Goal: Information Seeking & Learning: Learn about a topic

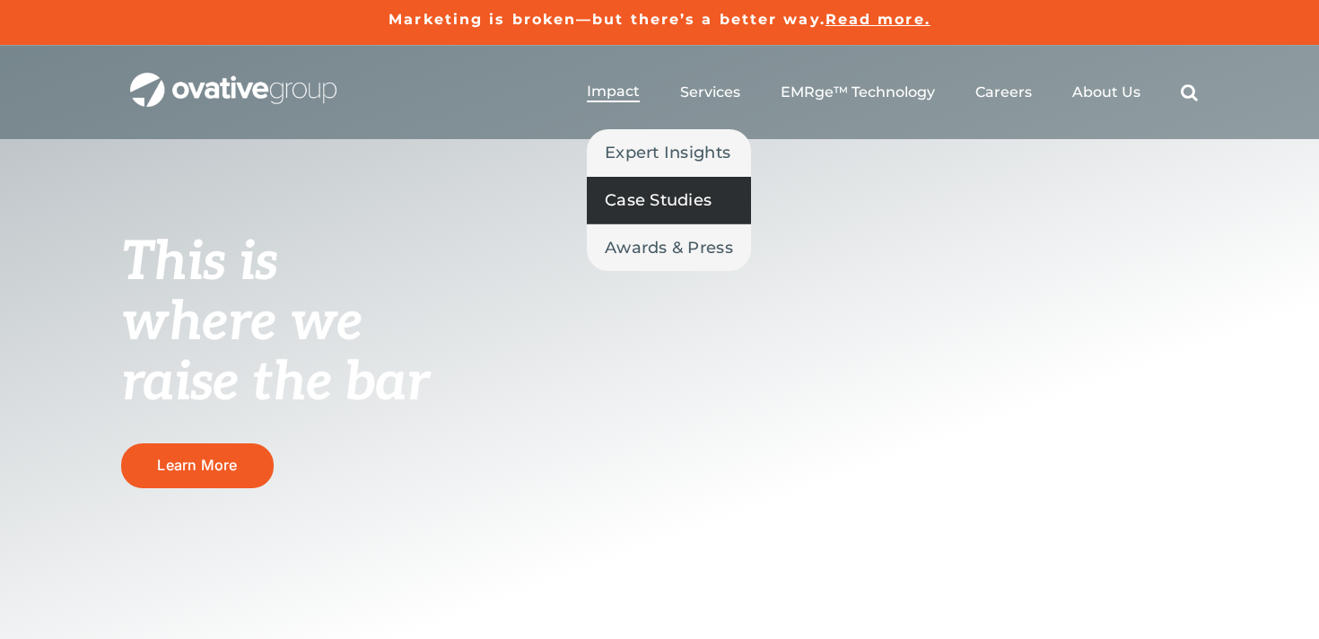
click at [627, 214] on link "Case Studies" at bounding box center [669, 200] width 164 height 47
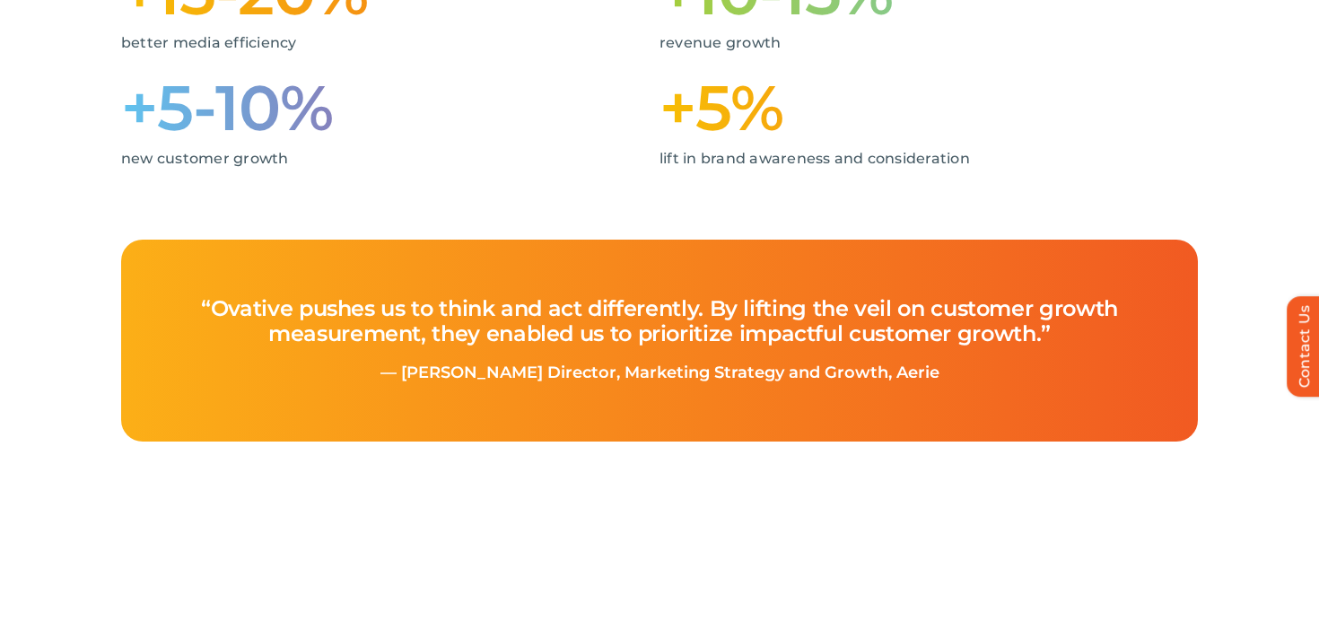
scroll to position [675, 0]
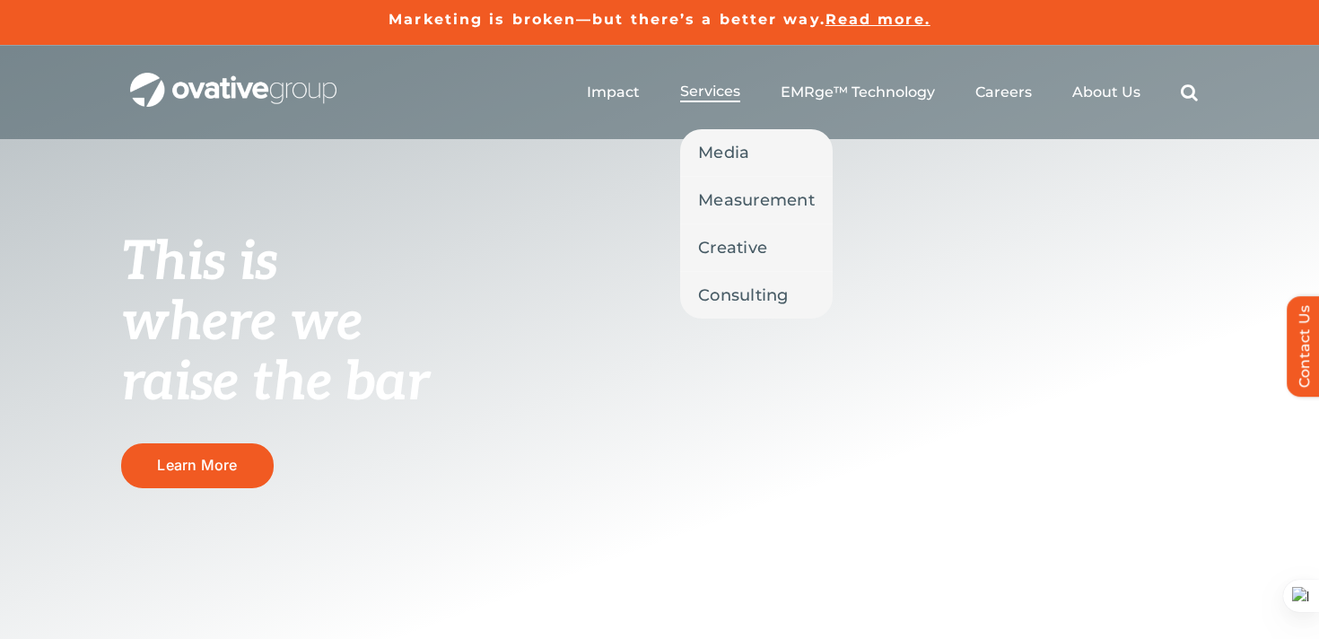
click at [707, 94] on span "Services" at bounding box center [710, 92] width 60 height 18
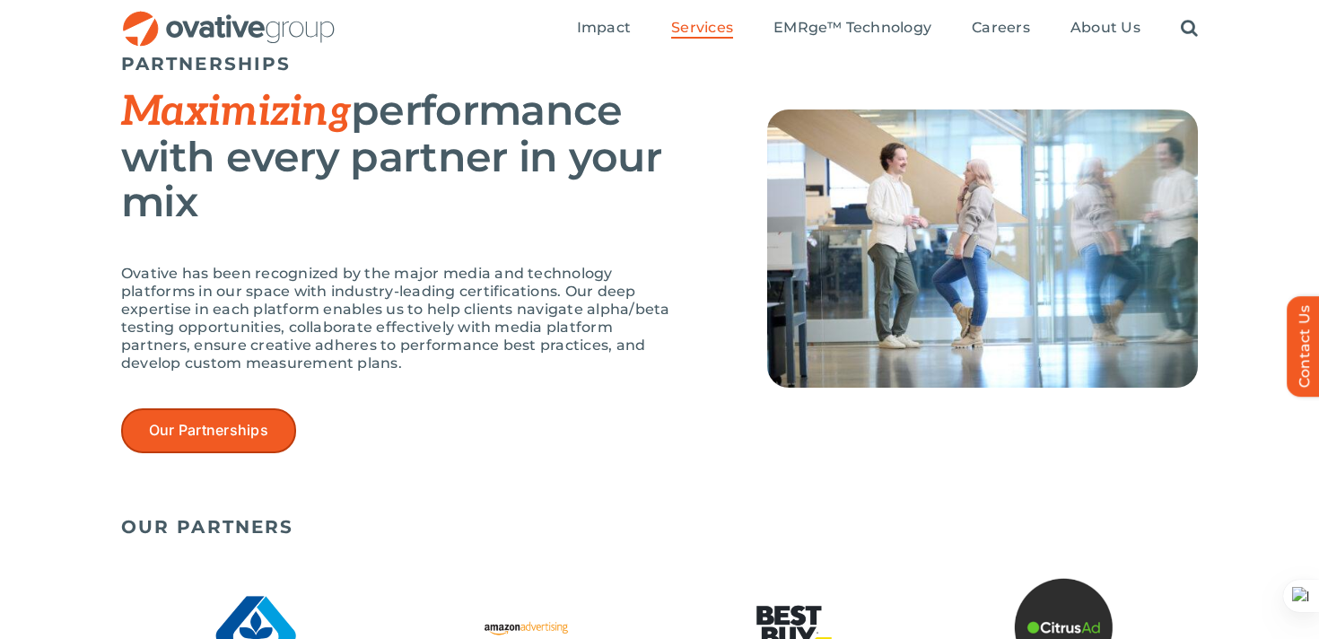
scroll to position [3682, 0]
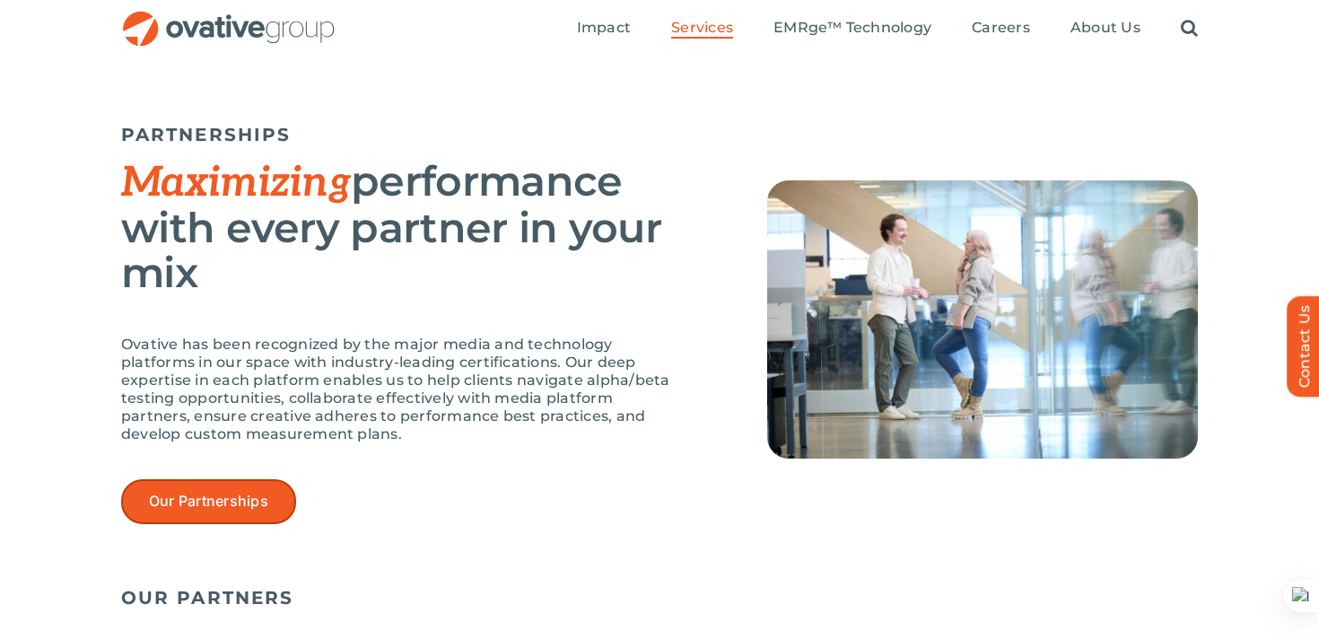
click at [225, 485] on link "Our Partnerships" at bounding box center [208, 501] width 175 height 44
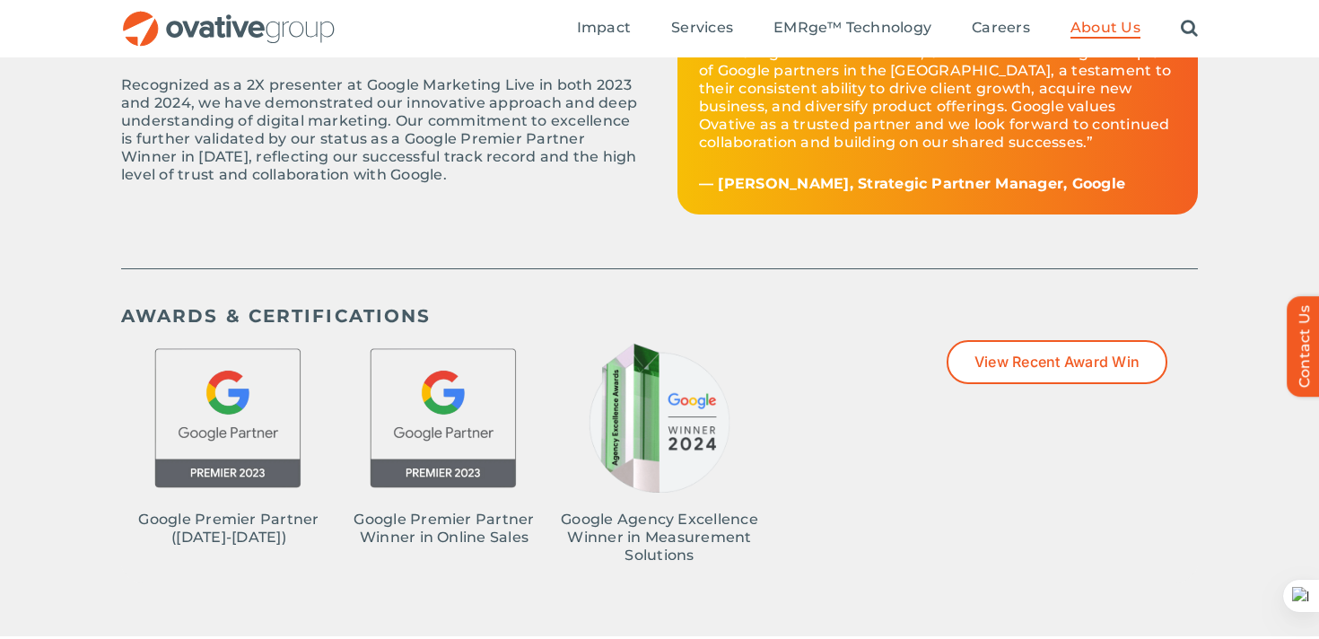
scroll to position [719, 0]
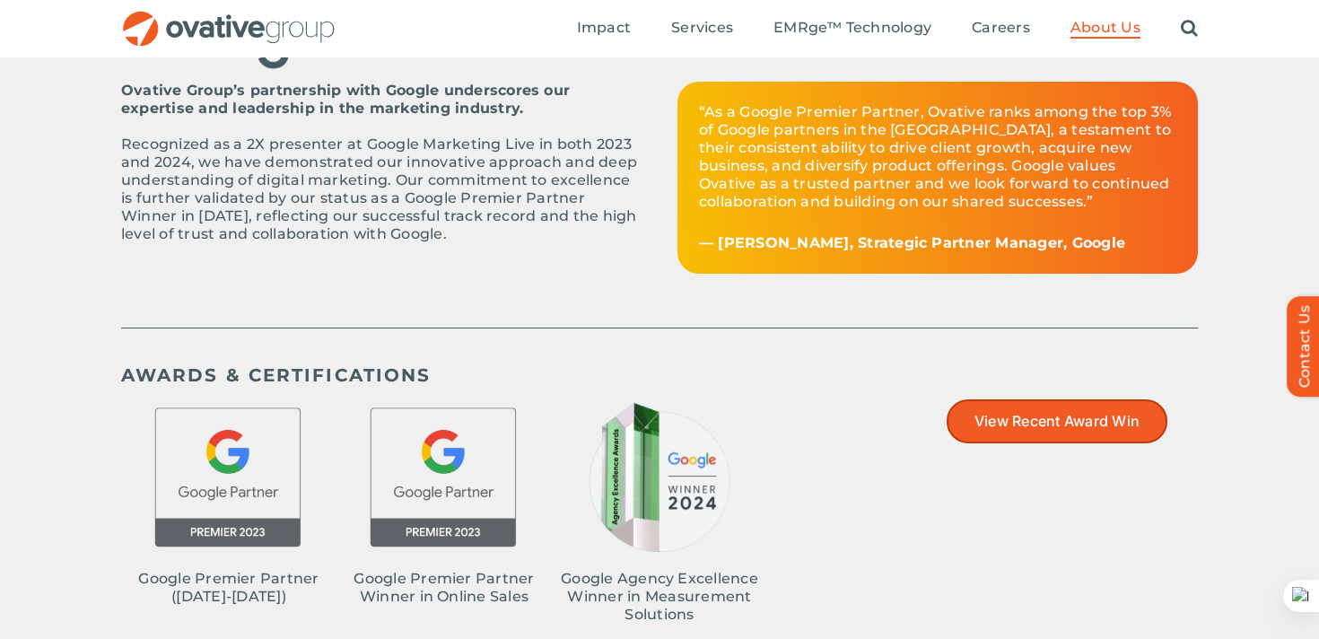
click at [1058, 413] on span "View Recent Award Win" at bounding box center [1057, 421] width 165 height 17
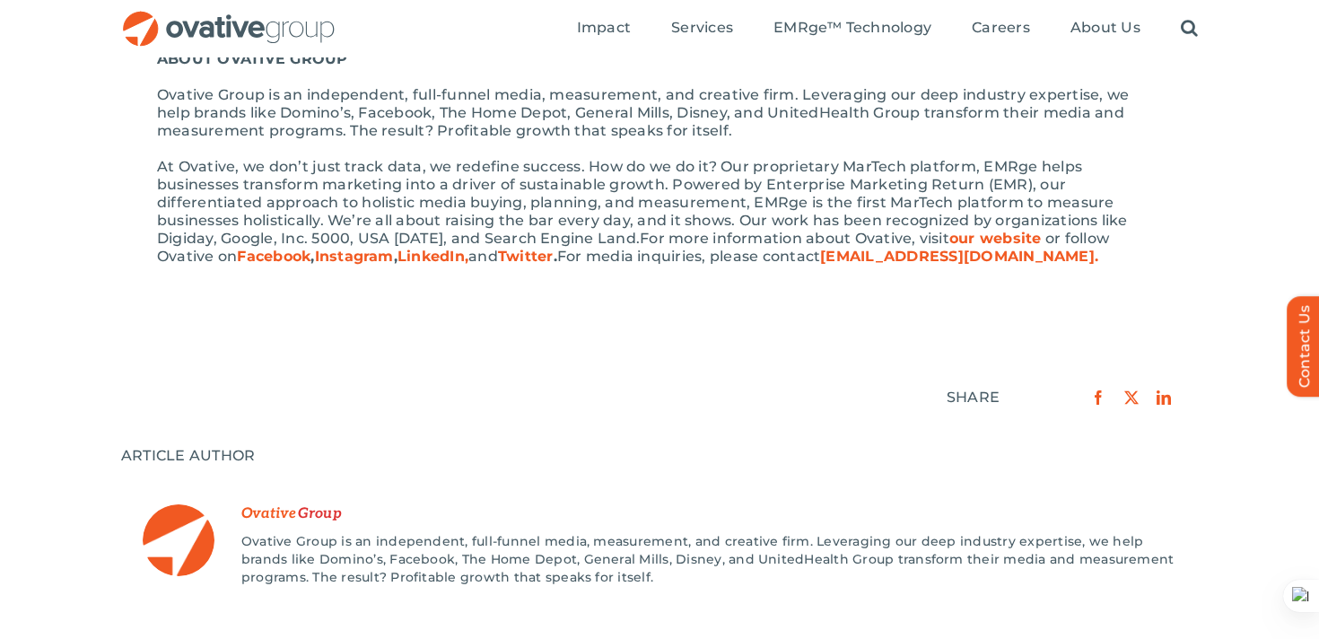
scroll to position [1423, 0]
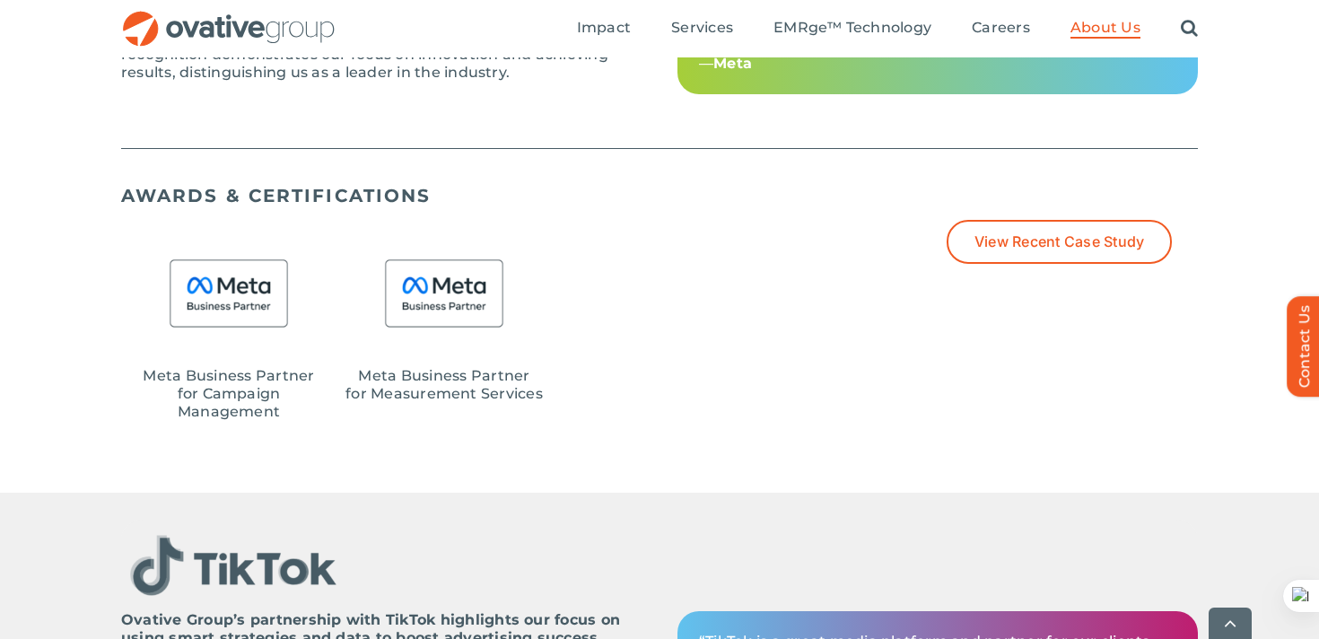
scroll to position [1634, 0]
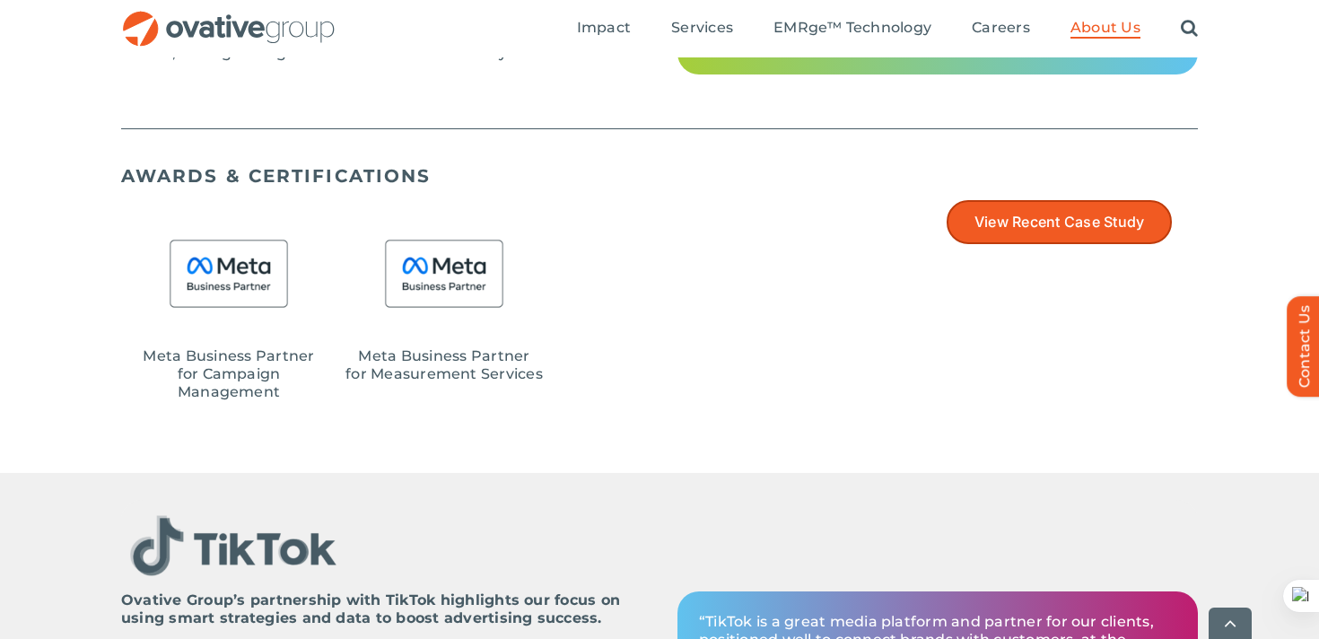
click at [1084, 233] on link "View Recent Case Study" at bounding box center [1059, 222] width 225 height 44
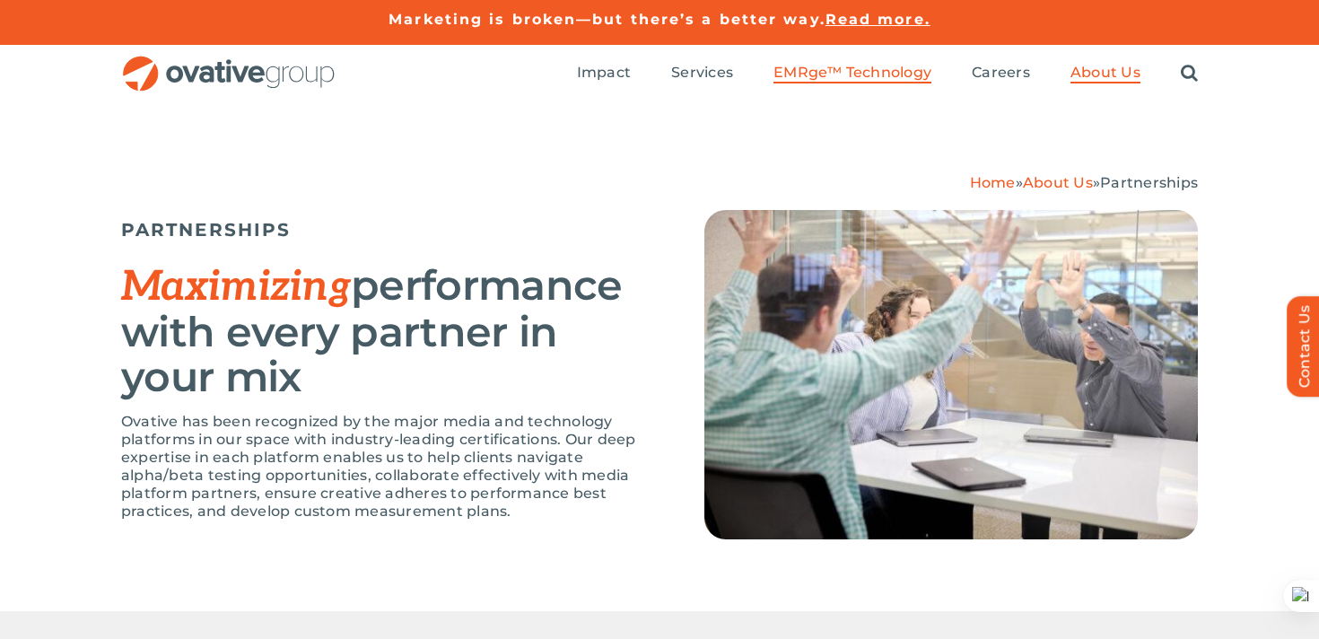
click at [884, 72] on span "EMRge™ Technology" at bounding box center [853, 73] width 158 height 18
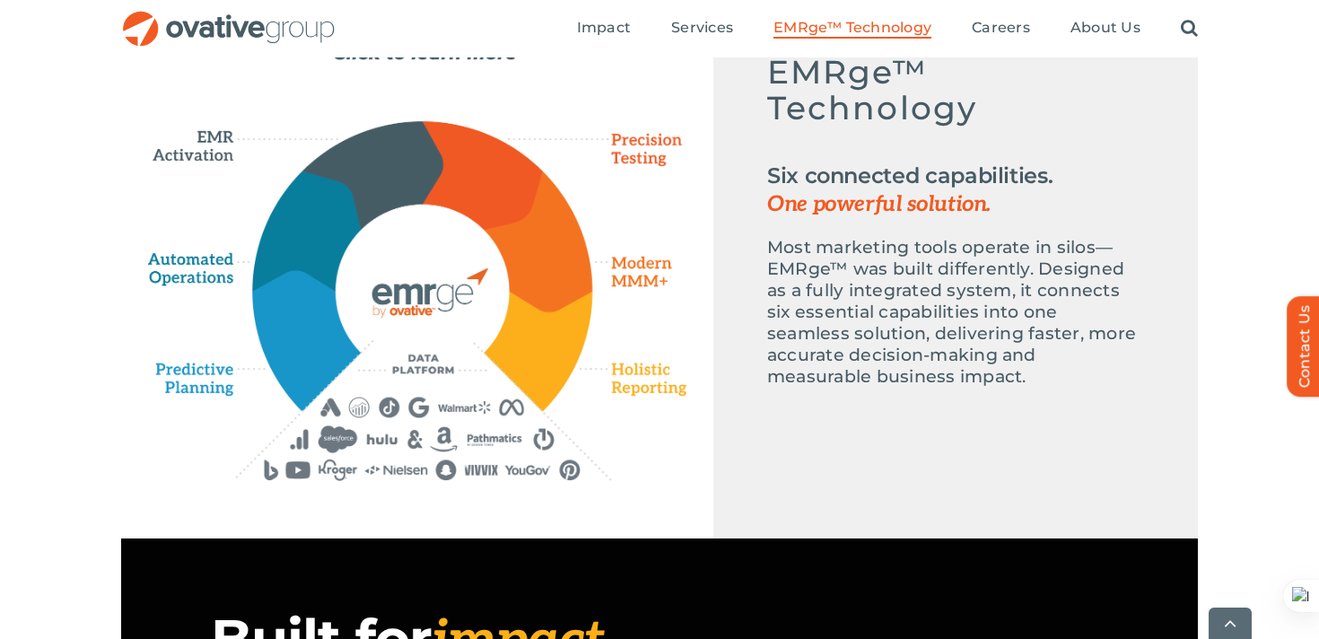
scroll to position [1055, 0]
